Goal: Task Accomplishment & Management: Complete application form

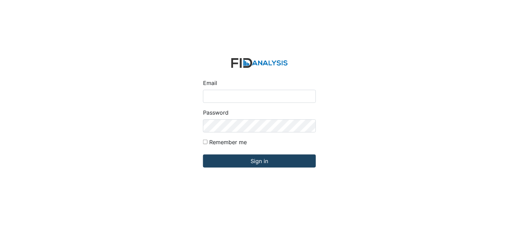
type input "[PERSON_NAME][EMAIL_ADDRESS][DOMAIN_NAME]"
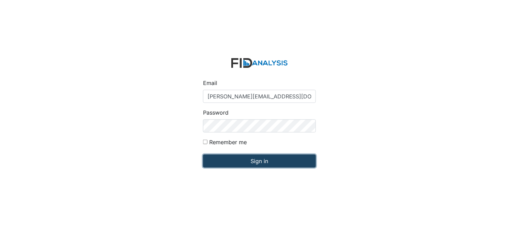
click at [289, 160] on input "Sign in" at bounding box center [259, 160] width 113 height 13
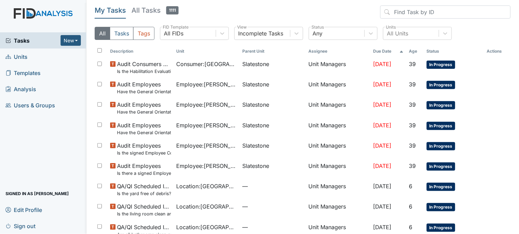
click at [149, 11] on h5 "All Tasks 1111" at bounding box center [154, 11] width 47 height 10
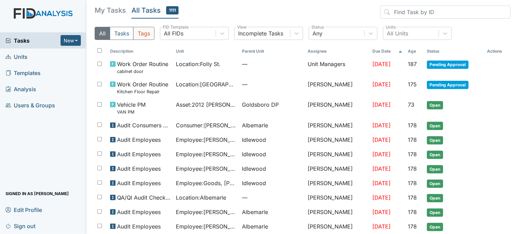
click at [149, 33] on button "Tags" at bounding box center [143, 33] width 21 height 13
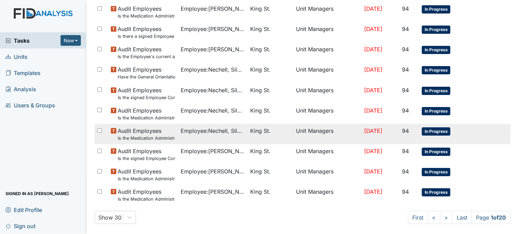
scroll to position [463, 0]
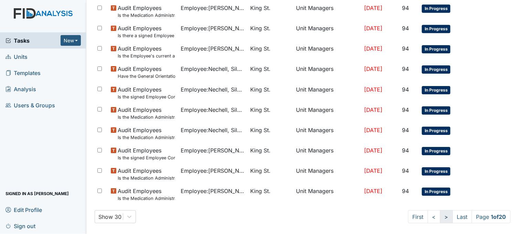
click at [441, 220] on link ">" at bounding box center [446, 216] width 13 height 13
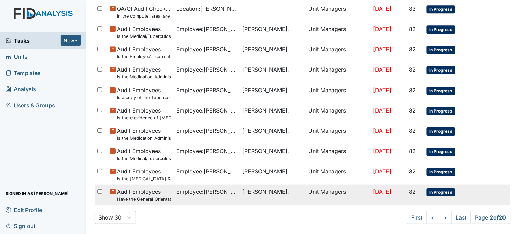
scroll to position [463, 0]
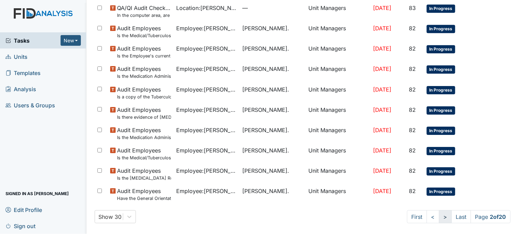
click at [439, 217] on link ">" at bounding box center [445, 216] width 13 height 13
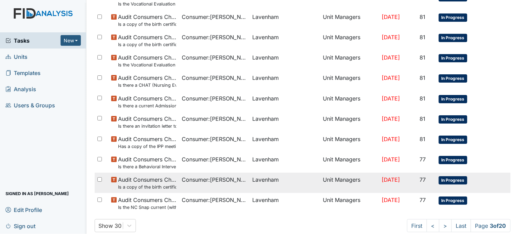
scroll to position [463, 0]
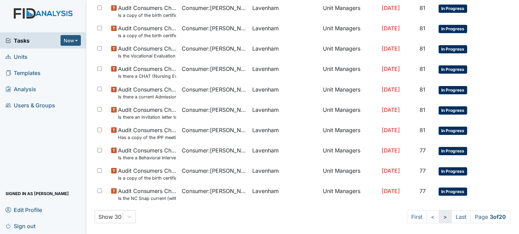
click at [439, 217] on link ">" at bounding box center [445, 216] width 13 height 13
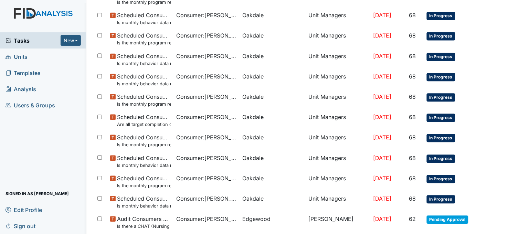
scroll to position [463, 0]
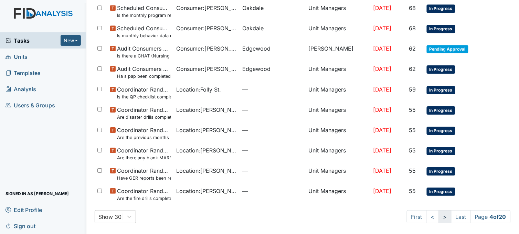
click at [440, 218] on link ">" at bounding box center [444, 216] width 13 height 13
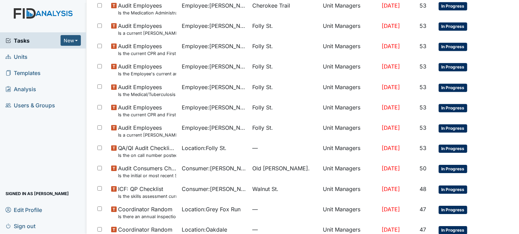
scroll to position [463, 0]
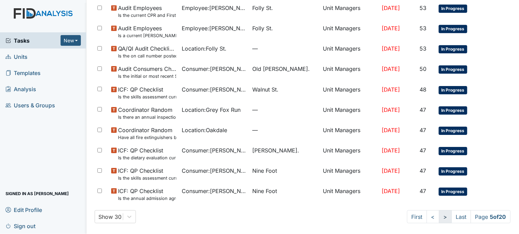
click at [439, 218] on link ">" at bounding box center [445, 216] width 13 height 13
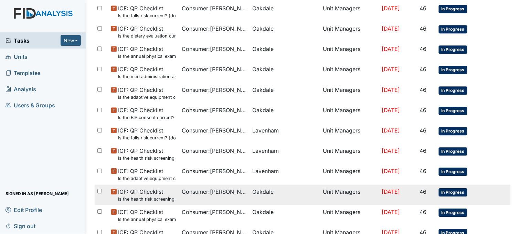
scroll to position [463, 0]
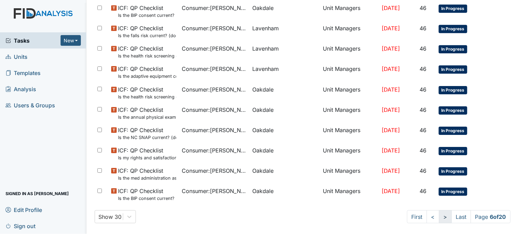
click at [439, 218] on link ">" at bounding box center [445, 216] width 13 height 13
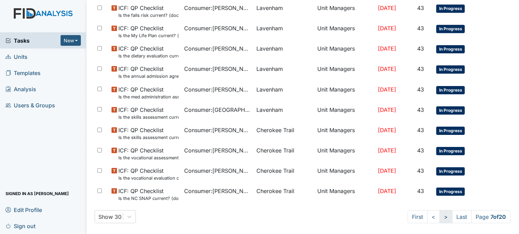
click at [440, 218] on link ">" at bounding box center [446, 216] width 13 height 13
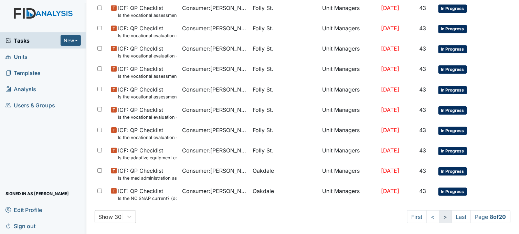
click at [439, 218] on link ">" at bounding box center [445, 216] width 13 height 13
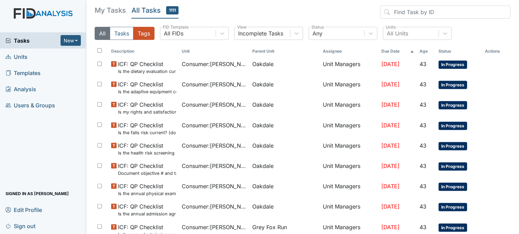
click at [98, 32] on button "All" at bounding box center [102, 33] width 15 height 13
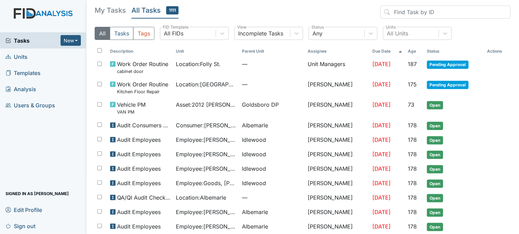
click at [102, 32] on button "All" at bounding box center [102, 33] width 15 height 13
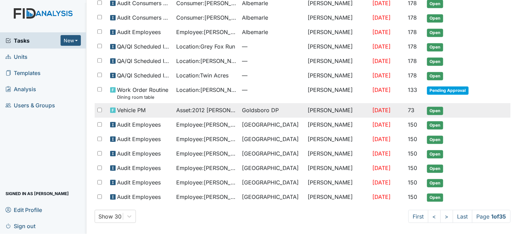
scroll to position [317, 0]
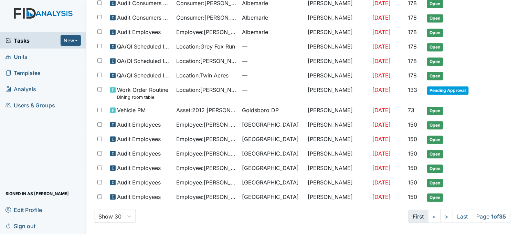
click at [408, 212] on link "First" at bounding box center [418, 216] width 20 height 13
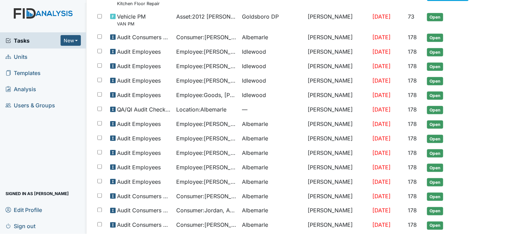
scroll to position [0, 0]
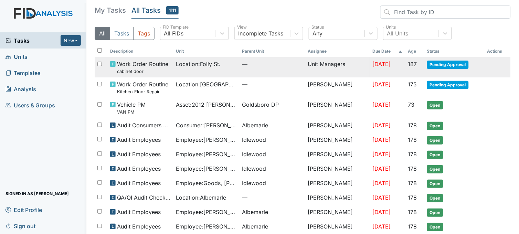
click at [212, 63] on span "Location : Folly St." at bounding box center [198, 64] width 45 height 8
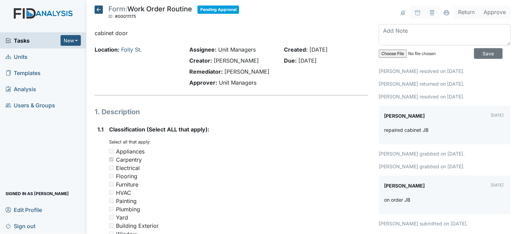
click at [100, 12] on icon at bounding box center [99, 10] width 8 height 8
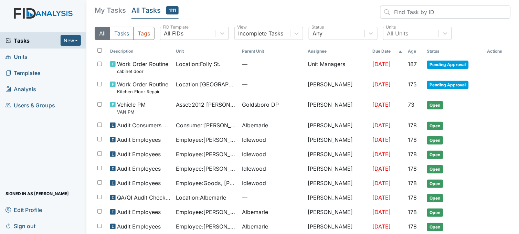
click at [102, 32] on button "All" at bounding box center [102, 33] width 15 height 13
click at [21, 42] on span "Tasks" at bounding box center [33, 40] width 55 height 8
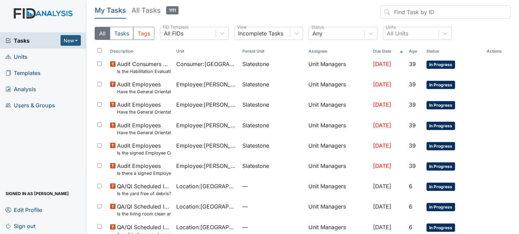
click at [104, 11] on h5 "My Tasks" at bounding box center [110, 11] width 31 height 10
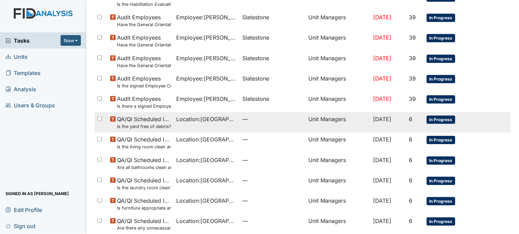
scroll to position [162, 0]
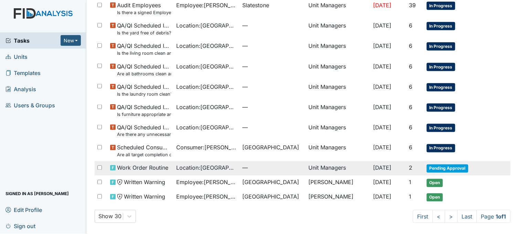
click at [228, 167] on span "Location : [GEOGRAPHIC_DATA]" at bounding box center [206, 168] width 61 height 8
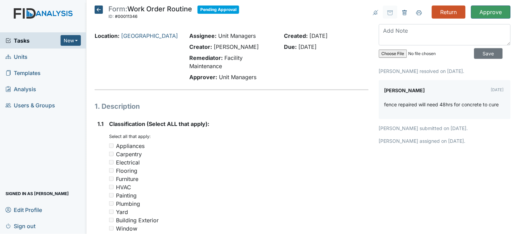
click at [100, 9] on icon at bounding box center [99, 10] width 8 height 8
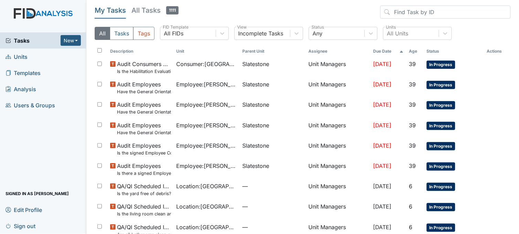
click at [44, 57] on link "Units" at bounding box center [43, 56] width 86 height 16
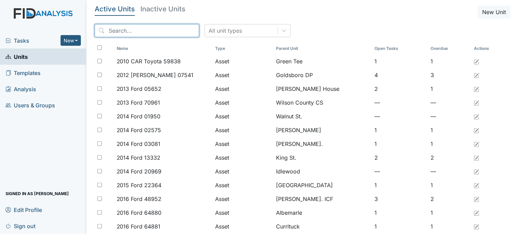
click at [145, 30] on input "search" at bounding box center [147, 30] width 105 height 13
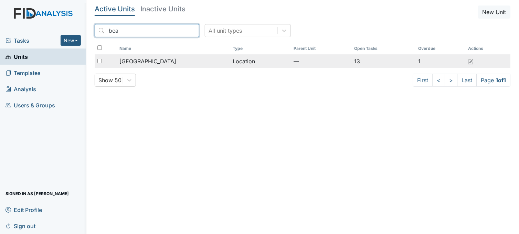
type input "bea"
click at [153, 61] on span "[GEOGRAPHIC_DATA]" at bounding box center [147, 61] width 57 height 8
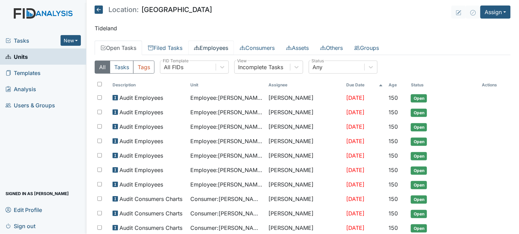
click at [216, 47] on link "Employees" at bounding box center [211, 48] width 46 height 14
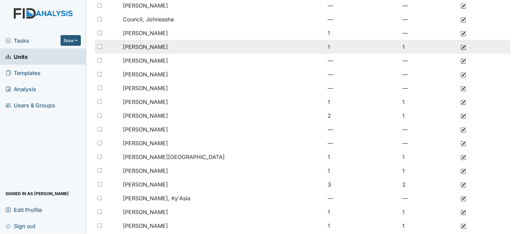
scroll to position [105, 0]
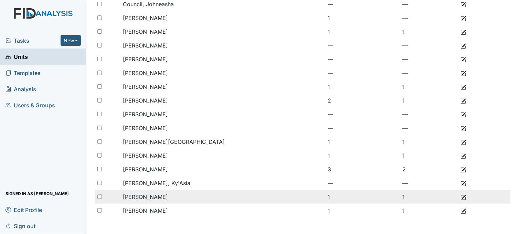
click at [400, 198] on td "1" at bounding box center [429, 197] width 58 height 14
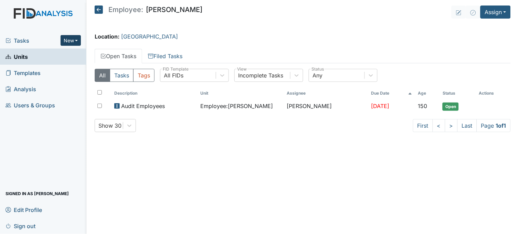
click at [69, 35] on button "New" at bounding box center [71, 40] width 21 height 11
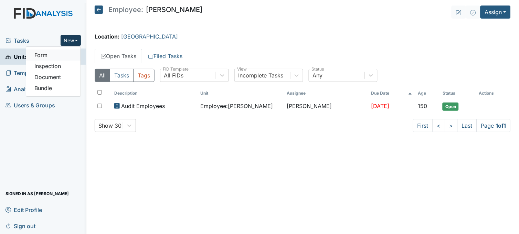
click at [66, 53] on link "Form" at bounding box center [53, 55] width 54 height 11
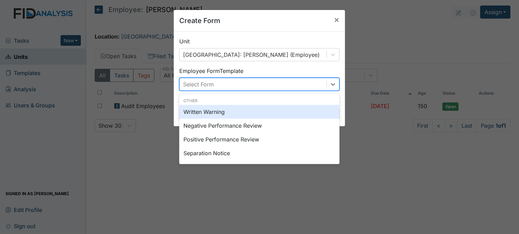
click at [244, 85] on div "Select Form" at bounding box center [253, 84] width 147 height 12
click at [225, 110] on div "Written Warning" at bounding box center [259, 112] width 160 height 14
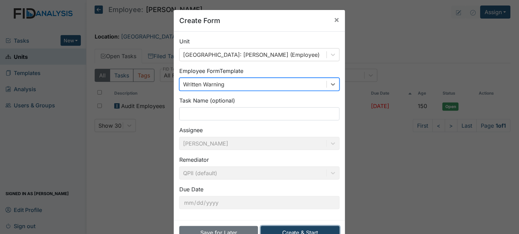
click at [308, 228] on button "Create & Start" at bounding box center [300, 232] width 79 height 13
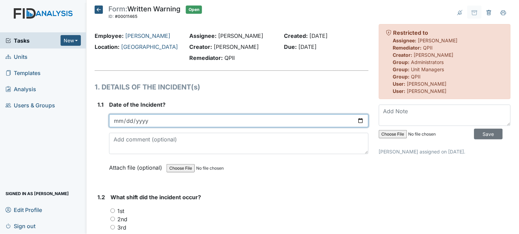
click at [356, 118] on input "date" at bounding box center [238, 120] width 259 height 13
type input "2025-07-28"
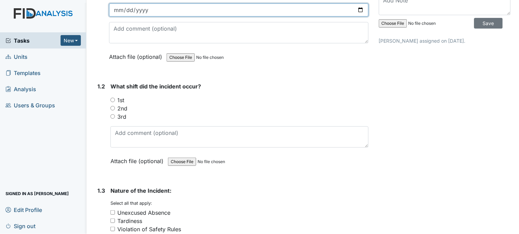
scroll to position [115, 0]
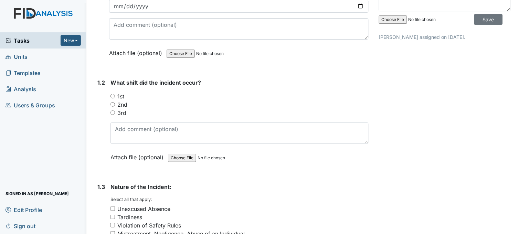
click at [113, 96] on input "1st" at bounding box center [112, 96] width 4 height 4
radio input "true"
click at [357, 4] on input "2025-07-28" at bounding box center [238, 6] width 259 height 13
click at [290, 63] on form "Date of the Incident? 2025-07-28 Attach file (optional) You can upload .pdf, .t…" at bounding box center [238, 27] width 259 height 82
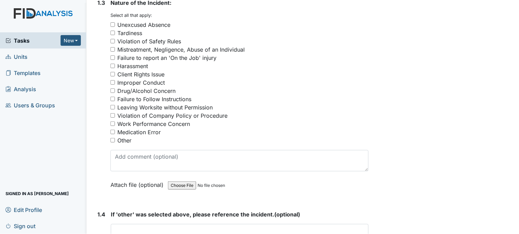
scroll to position [305, 0]
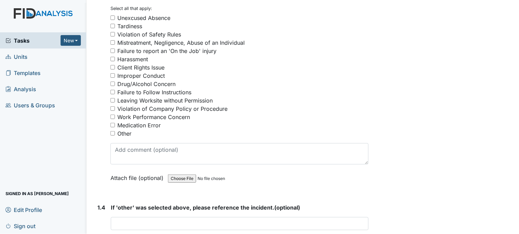
click at [114, 124] on input "Medication Error" at bounding box center [112, 125] width 4 height 4
checkbox input "true"
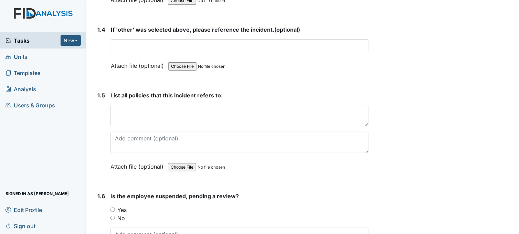
scroll to position [497, 0]
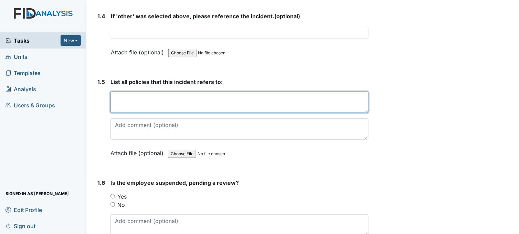
click at [130, 95] on textarea at bounding box center [239, 101] width 258 height 21
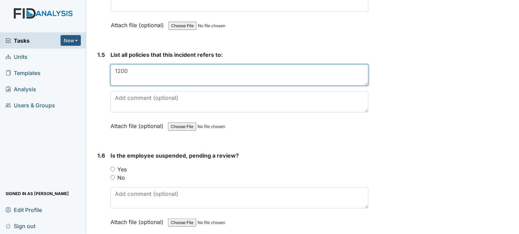
scroll to position [573, 0]
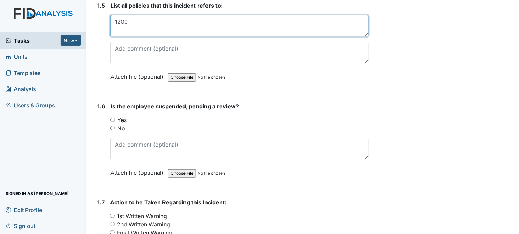
type textarea "1200"
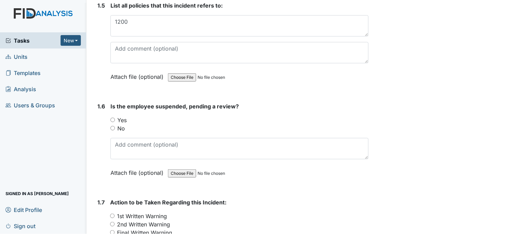
click at [111, 126] on input "No" at bounding box center [112, 128] width 4 height 4
radio input "true"
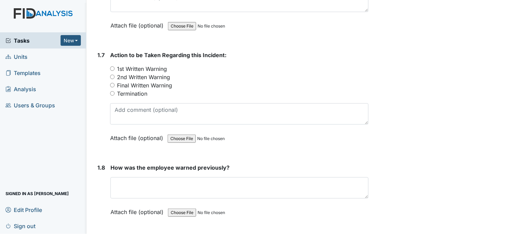
scroll to position [726, 0]
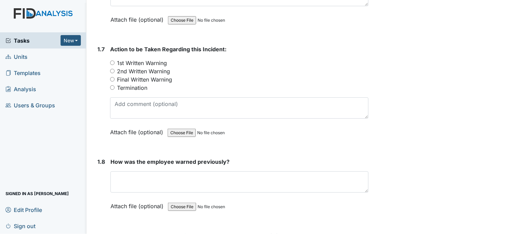
click at [112, 59] on div "1st Written Warning" at bounding box center [239, 63] width 258 height 8
click at [112, 61] on input "1st Written Warning" at bounding box center [112, 63] width 4 height 4
radio input "true"
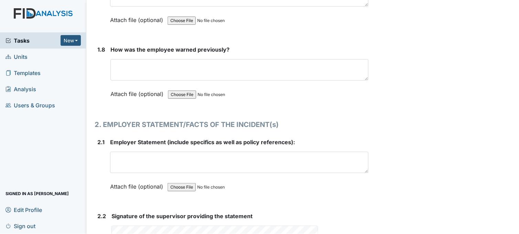
scroll to position [841, 0]
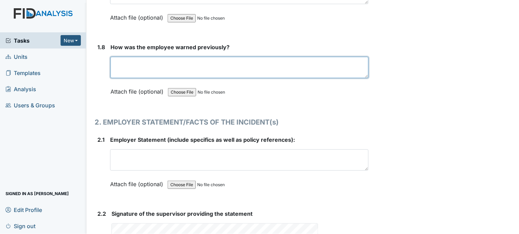
click at [180, 62] on textarea at bounding box center [239, 67] width 258 height 21
type textarea "n"
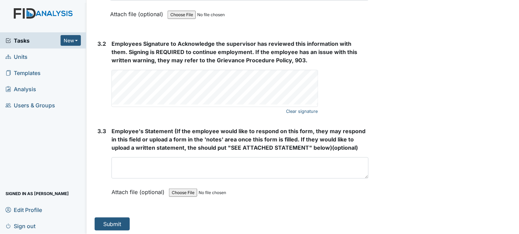
scroll to position [1205, 0]
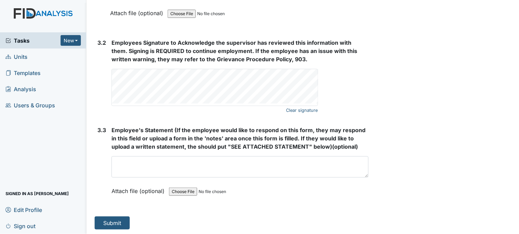
type textarea "N/A"
click at [112, 228] on main "Form: Written Warning ID: #00011465 Open Autosaving... Employee: Warren, Dolly …" at bounding box center [302, 117] width 432 height 234
click at [112, 225] on button "Submit" at bounding box center [112, 222] width 35 height 13
click at [120, 222] on button "Submit" at bounding box center [112, 223] width 35 height 13
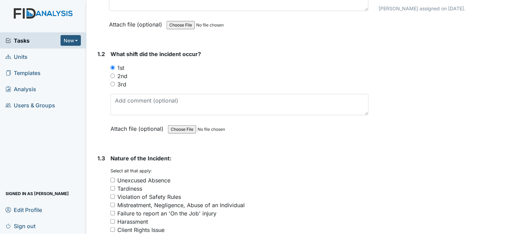
scroll to position [0, 0]
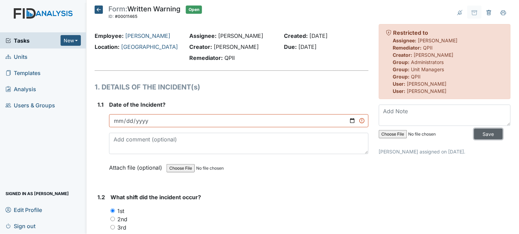
click at [483, 133] on input "Save" at bounding box center [488, 134] width 29 height 11
click at [29, 39] on span "Tasks" at bounding box center [33, 40] width 55 height 8
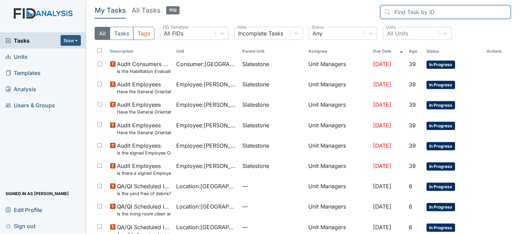
click at [413, 11] on input "search" at bounding box center [445, 12] width 130 height 13
type input "lakeisha clemmons"
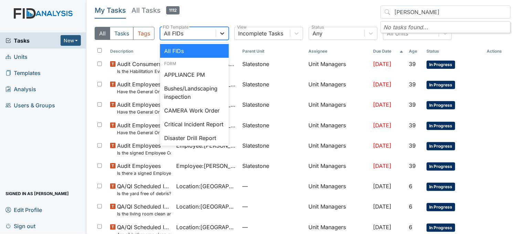
click at [221, 28] on div at bounding box center [222, 33] width 12 height 12
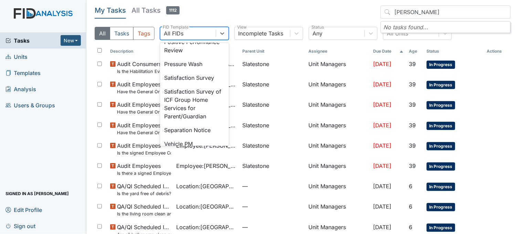
scroll to position [267, 0]
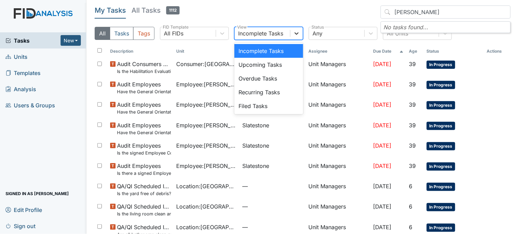
click at [293, 31] on div at bounding box center [296, 33] width 12 height 12
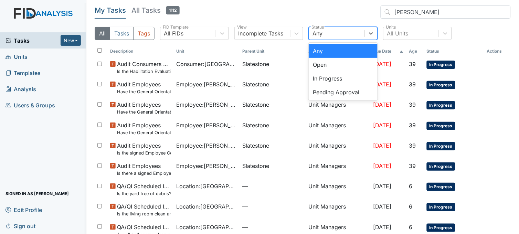
click at [353, 29] on div "Any" at bounding box center [336, 33] width 55 height 12
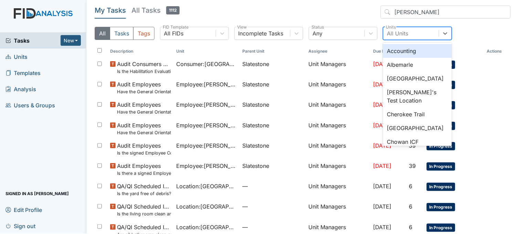
click at [402, 32] on div "All Units" at bounding box center [397, 33] width 21 height 8
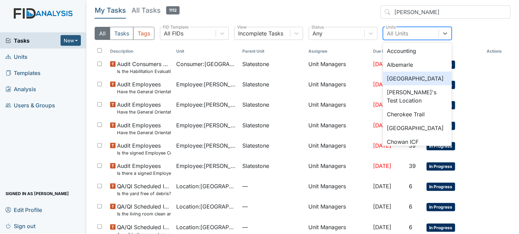
click at [410, 76] on div "[GEOGRAPHIC_DATA]" at bounding box center [417, 79] width 69 height 14
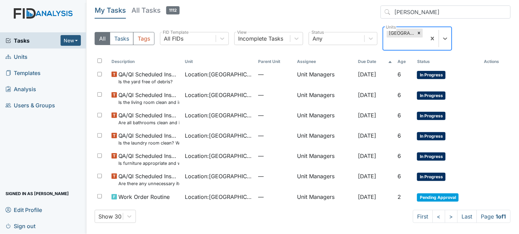
click at [21, 58] on span "Units" at bounding box center [17, 56] width 22 height 11
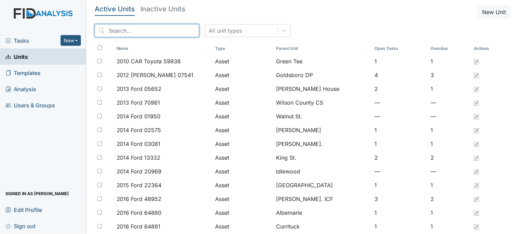
click at [152, 31] on input "search" at bounding box center [147, 30] width 105 height 13
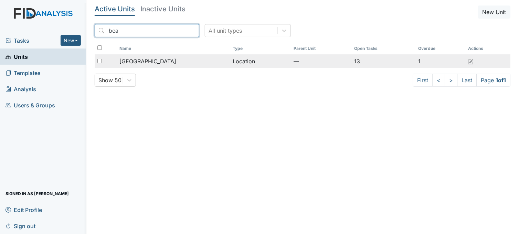
type input "bea"
click at [145, 58] on span "[GEOGRAPHIC_DATA]" at bounding box center [147, 61] width 57 height 8
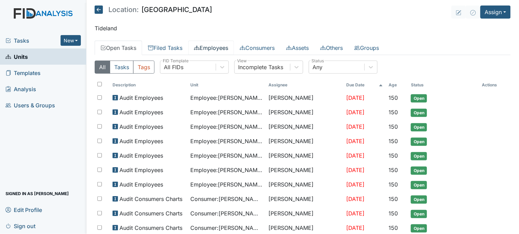
click at [222, 46] on link "Employees" at bounding box center [211, 48] width 46 height 14
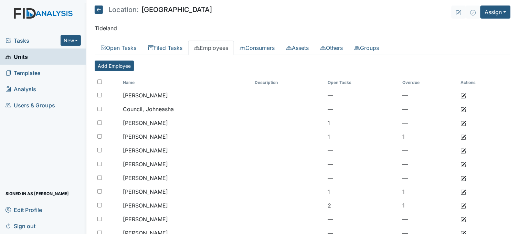
click at [101, 7] on icon at bounding box center [99, 10] width 8 height 8
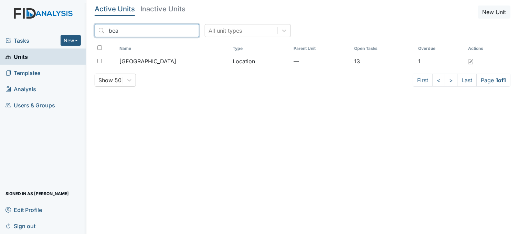
click at [163, 31] on input "bea" at bounding box center [147, 30] width 105 height 13
type input "b"
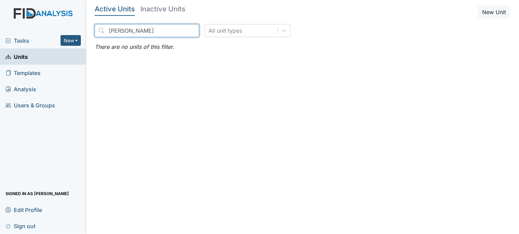
drag, startPoint x: 129, startPoint y: 30, endPoint x: 106, endPoint y: 29, distance: 23.1
click at [106, 29] on input "lakeisha clemmons" at bounding box center [147, 30] width 105 height 13
type input "clemmons"
click at [26, 39] on span "Tasks" at bounding box center [33, 40] width 55 height 8
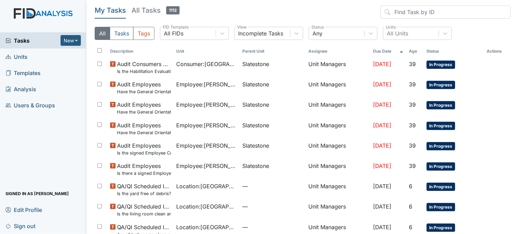
click at [26, 52] on span "Units" at bounding box center [17, 56] width 22 height 11
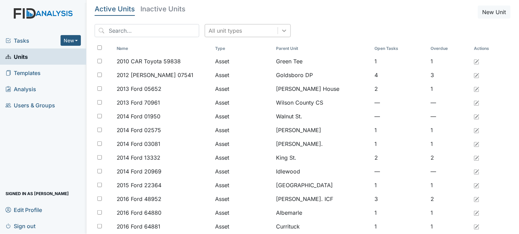
click at [278, 32] on div at bounding box center [284, 30] width 12 height 12
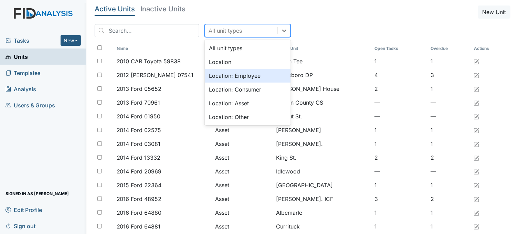
click at [239, 74] on div "Location: Employee" at bounding box center [248, 76] width 86 height 14
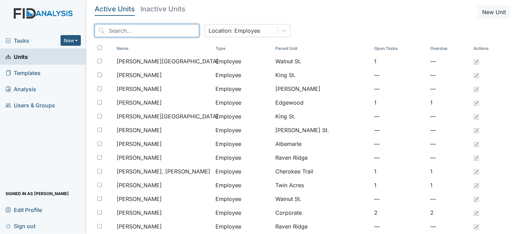
click at [162, 33] on input "search" at bounding box center [147, 30] width 105 height 13
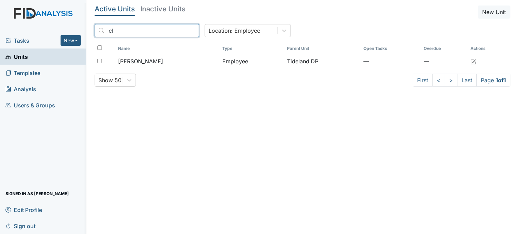
type input "c"
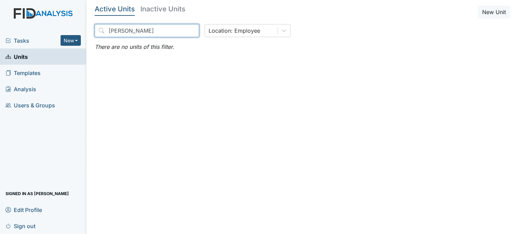
type input "[PERSON_NAME]"
